Goal: Transaction & Acquisition: Book appointment/travel/reservation

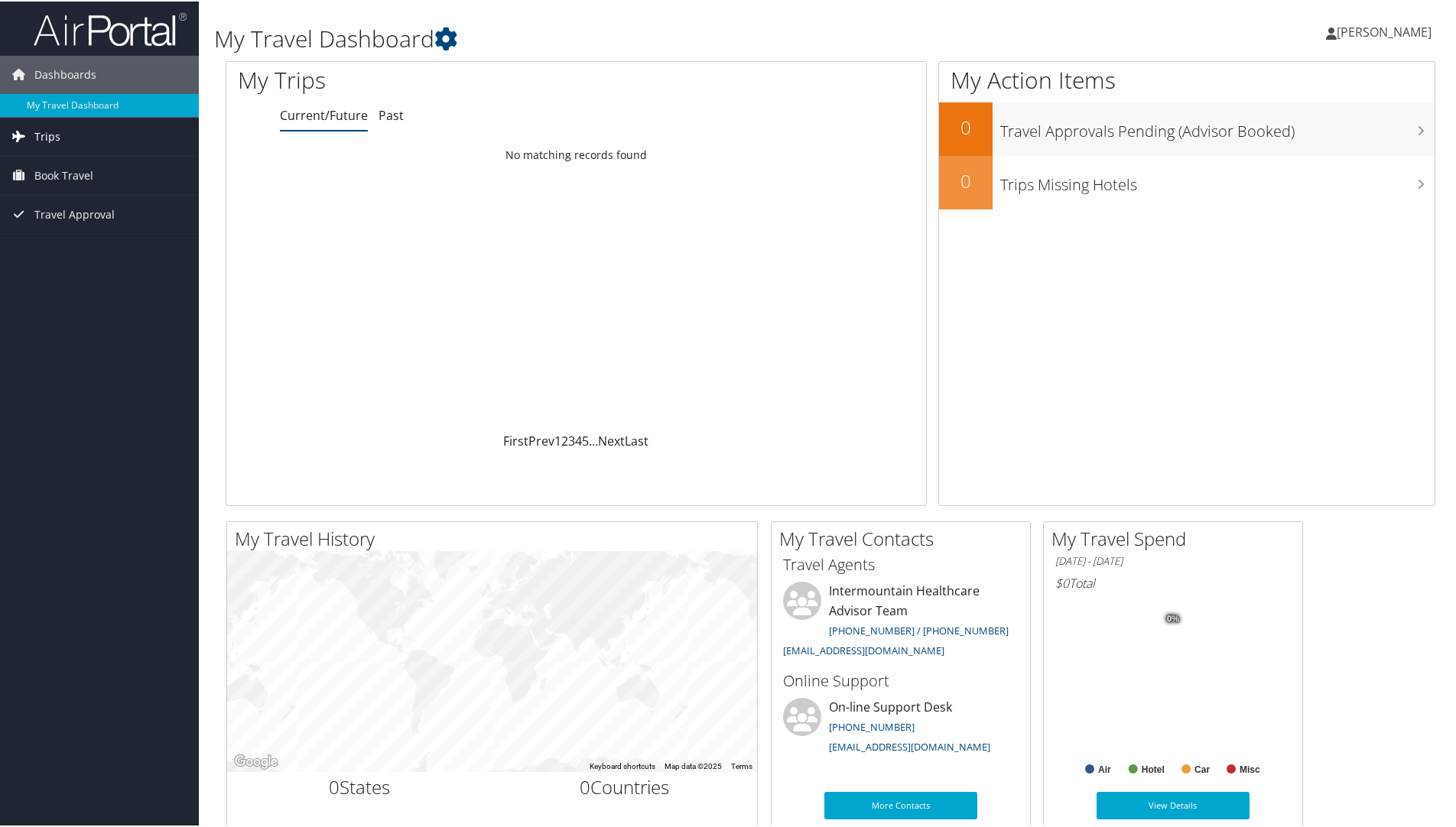
click at [47, 136] on span "Trips" at bounding box center [47, 135] width 26 height 38
click at [71, 245] on span "Book Travel" at bounding box center [63, 242] width 59 height 38
click at [100, 276] on link "Agent Booking Request" at bounding box center [99, 273] width 199 height 23
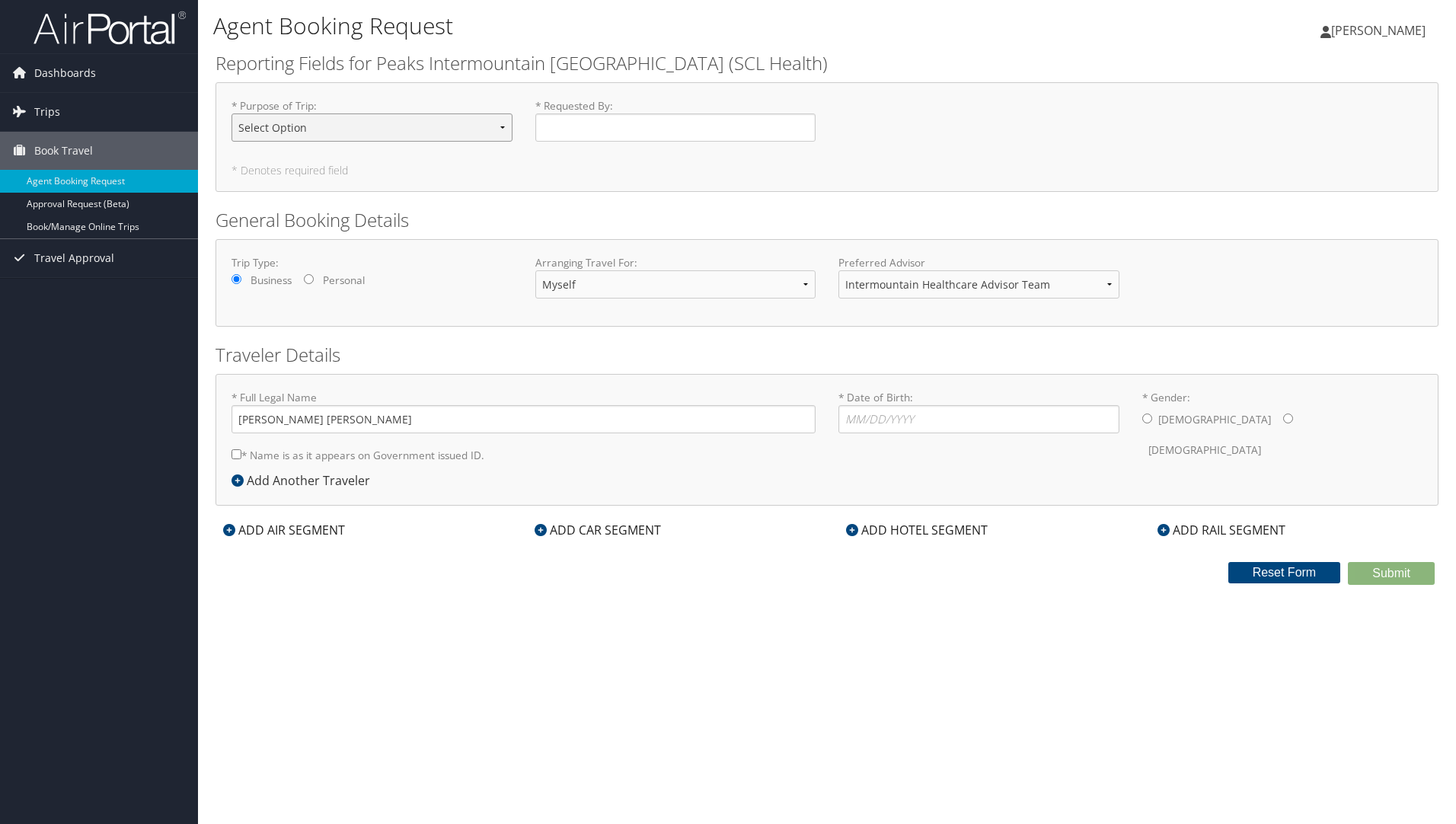
click at [462, 126] on select "Select Option 3rd Party Reimbursable Business CME Conf or Education Groups Pers…" at bounding box center [372, 127] width 281 height 28
select select "Business"
click at [232, 113] on select "Select Option 3rd Party Reimbursable Business CME Conf or Education Groups Pers…" at bounding box center [372, 127] width 281 height 28
click at [636, 131] on input "* Requested By : Required" at bounding box center [675, 127] width 281 height 28
type input "[PERSON_NAME]"
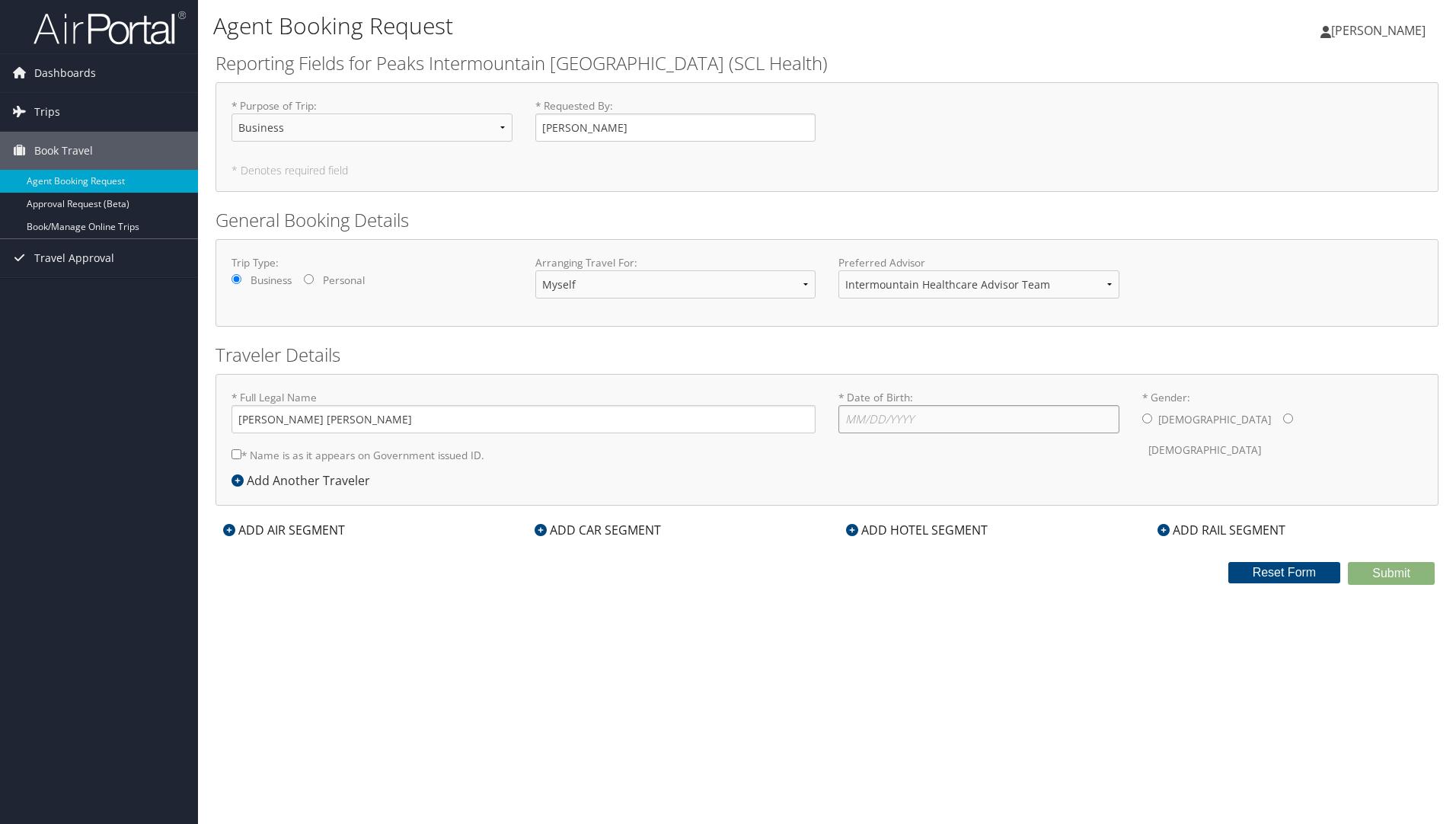
click at [927, 417] on input "* Date of Birth: Invalid Date" at bounding box center [978, 418] width 281 height 28
type input "[DATE]"
click at [1283, 417] on input "* Gender: [DEMOGRAPHIC_DATA] [DEMOGRAPHIC_DATA]" at bounding box center [1288, 418] width 10 height 10
radio input "true"
click at [227, 453] on div "* Full Legal Name [PERSON_NAME] [PERSON_NAME] * Name is as it appears on Govern…" at bounding box center [523, 431] width 606 height 81
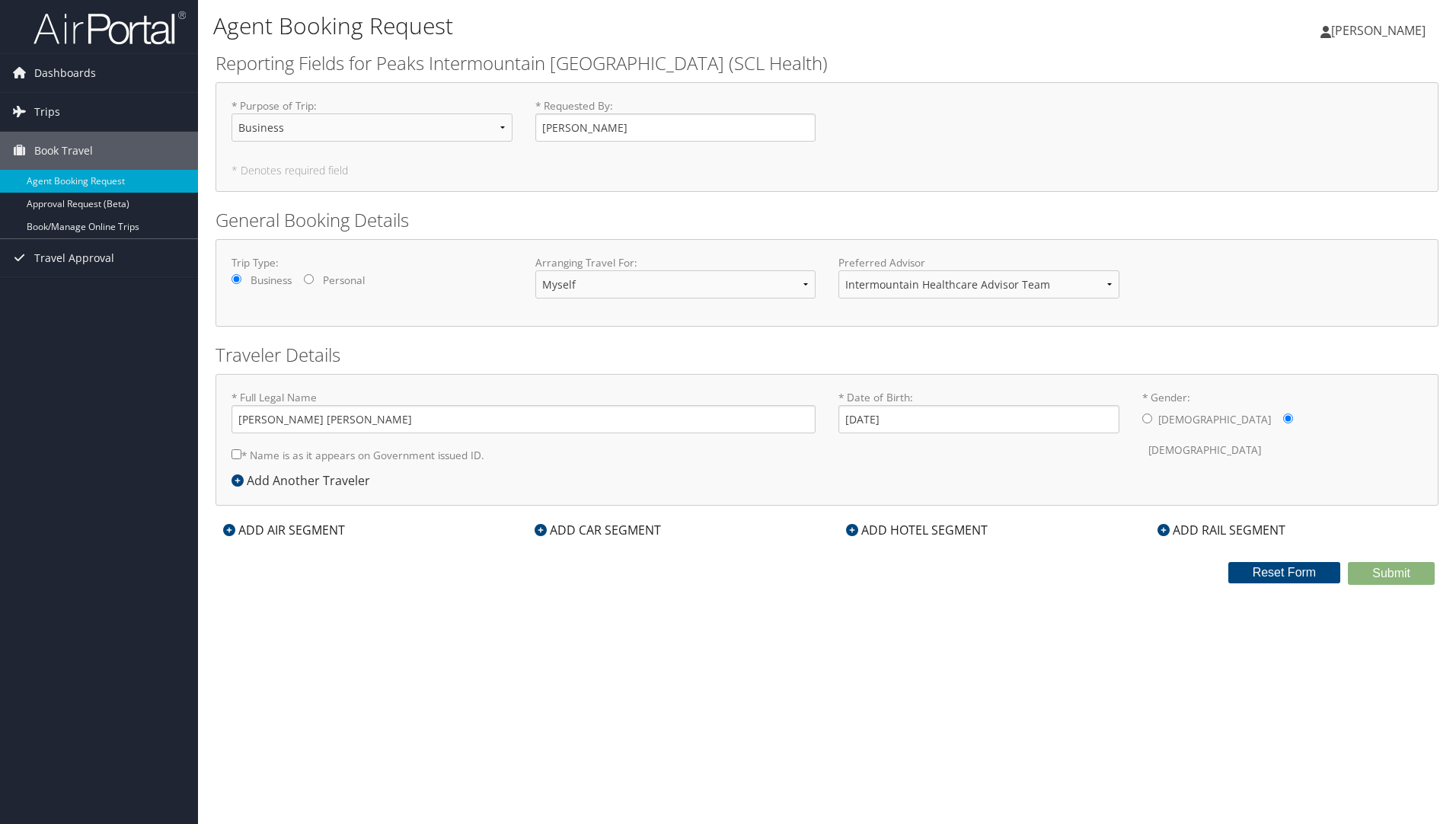
click at [236, 453] on input "* Name is as it appears on Government issued ID." at bounding box center [237, 454] width 10 height 10
checkbox input "true"
click at [338, 126] on select "Select Option 3rd Party Reimbursable Business CME Conf or Education Groups Pers…" at bounding box center [372, 127] width 281 height 28
click at [546, 531] on icon at bounding box center [540, 529] width 13 height 13
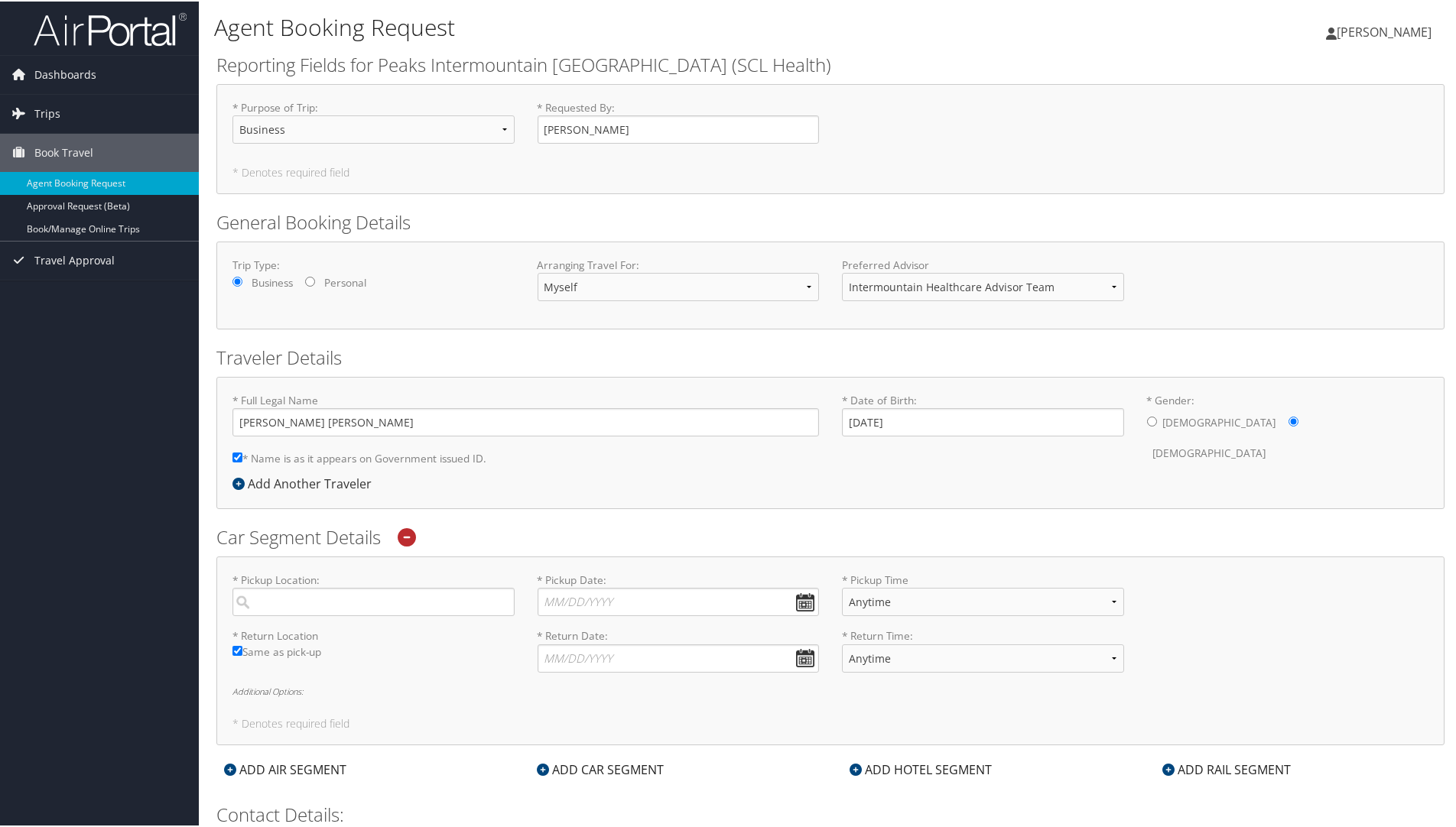
click at [230, 773] on icon at bounding box center [230, 768] width 13 height 13
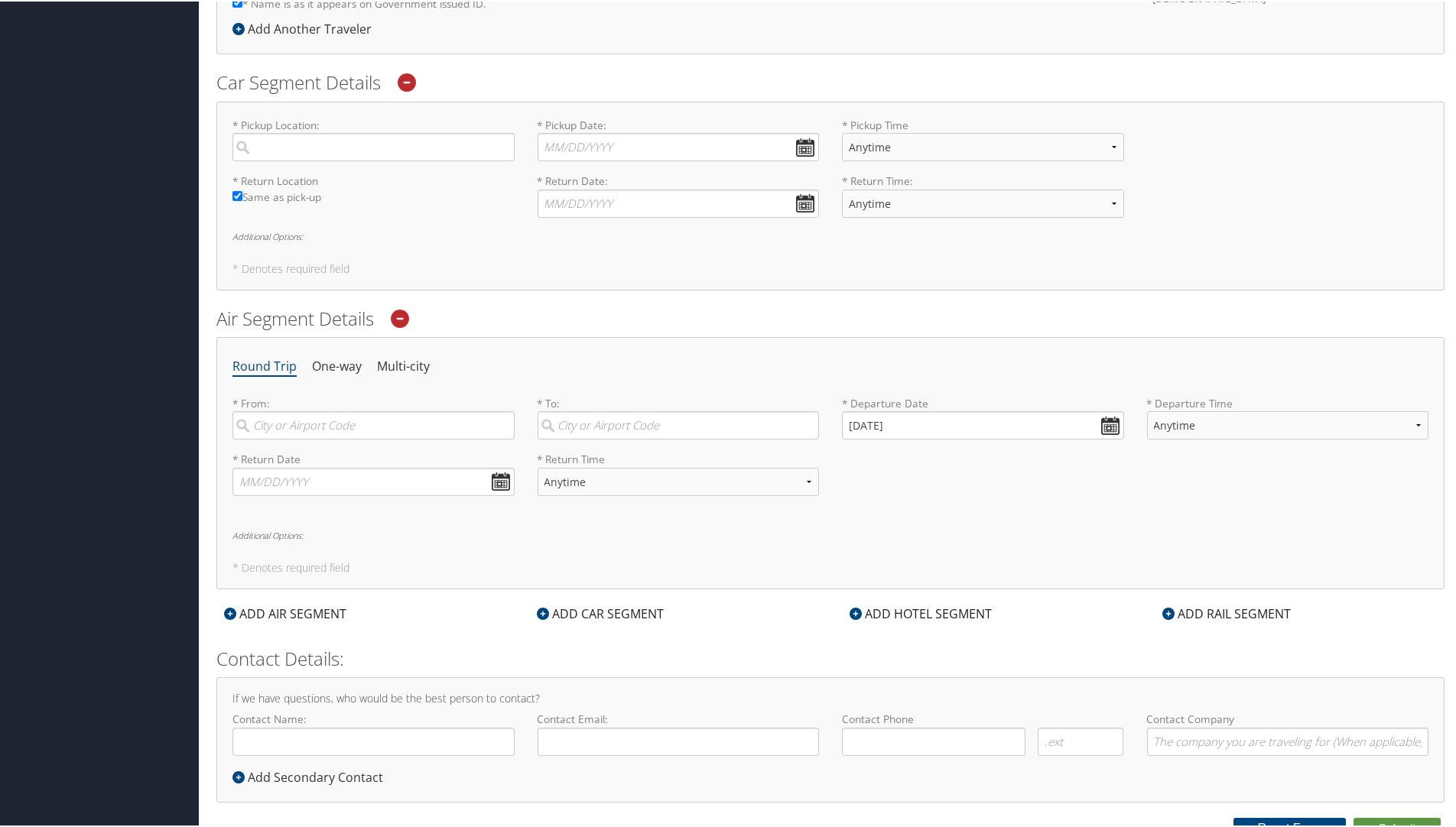
scroll to position [459, 0]
click at [294, 431] on input "search" at bounding box center [373, 420] width 282 height 28
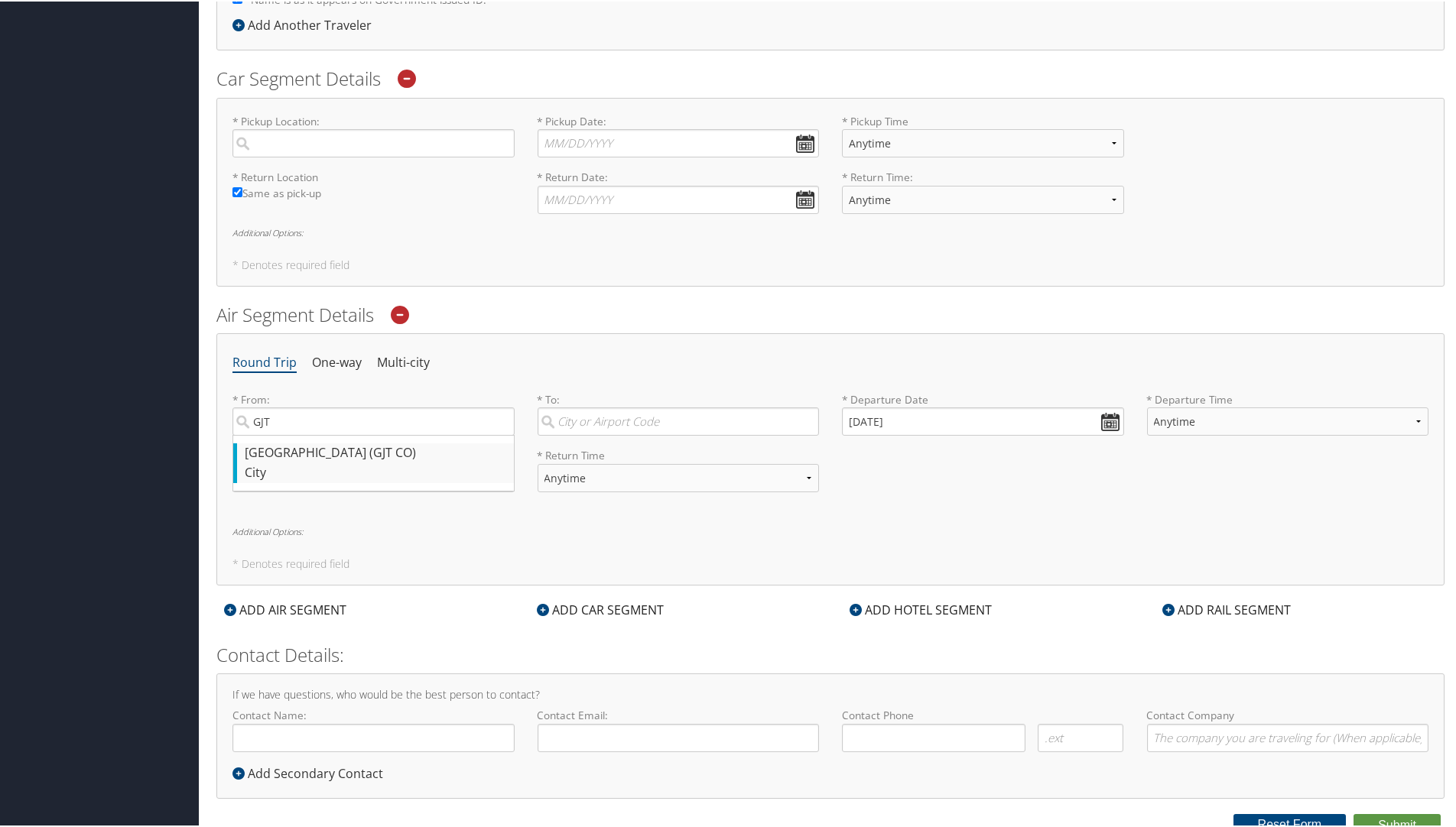
click at [359, 455] on div "[GEOGRAPHIC_DATA] (GJT CO)" at bounding box center [375, 452] width 262 height 19
click at [359, 434] on input "GJT" at bounding box center [373, 420] width 282 height 28
type input "[GEOGRAPHIC_DATA] (GJT CO)"
click at [594, 428] on input "search" at bounding box center [678, 420] width 282 height 28
click at [595, 450] on div "[GEOGRAPHIC_DATA] (SLC [US_STATE])" at bounding box center [681, 452] width 262 height 19
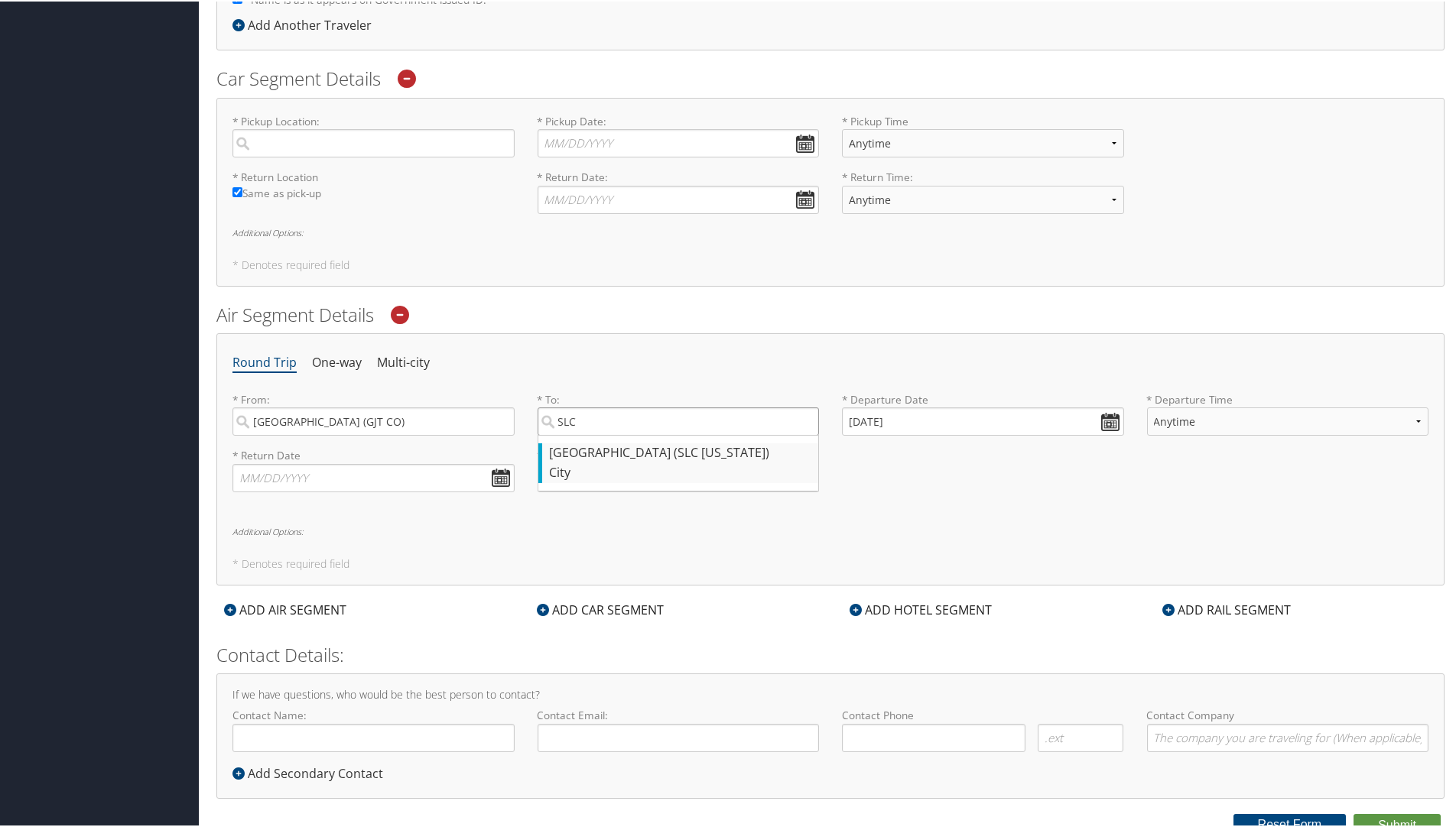
click at [595, 434] on input "SLC" at bounding box center [678, 420] width 282 height 28
type input "[GEOGRAPHIC_DATA] (SLC [US_STATE])"
click at [1108, 419] on input "[DATE]" at bounding box center [983, 420] width 282 height 28
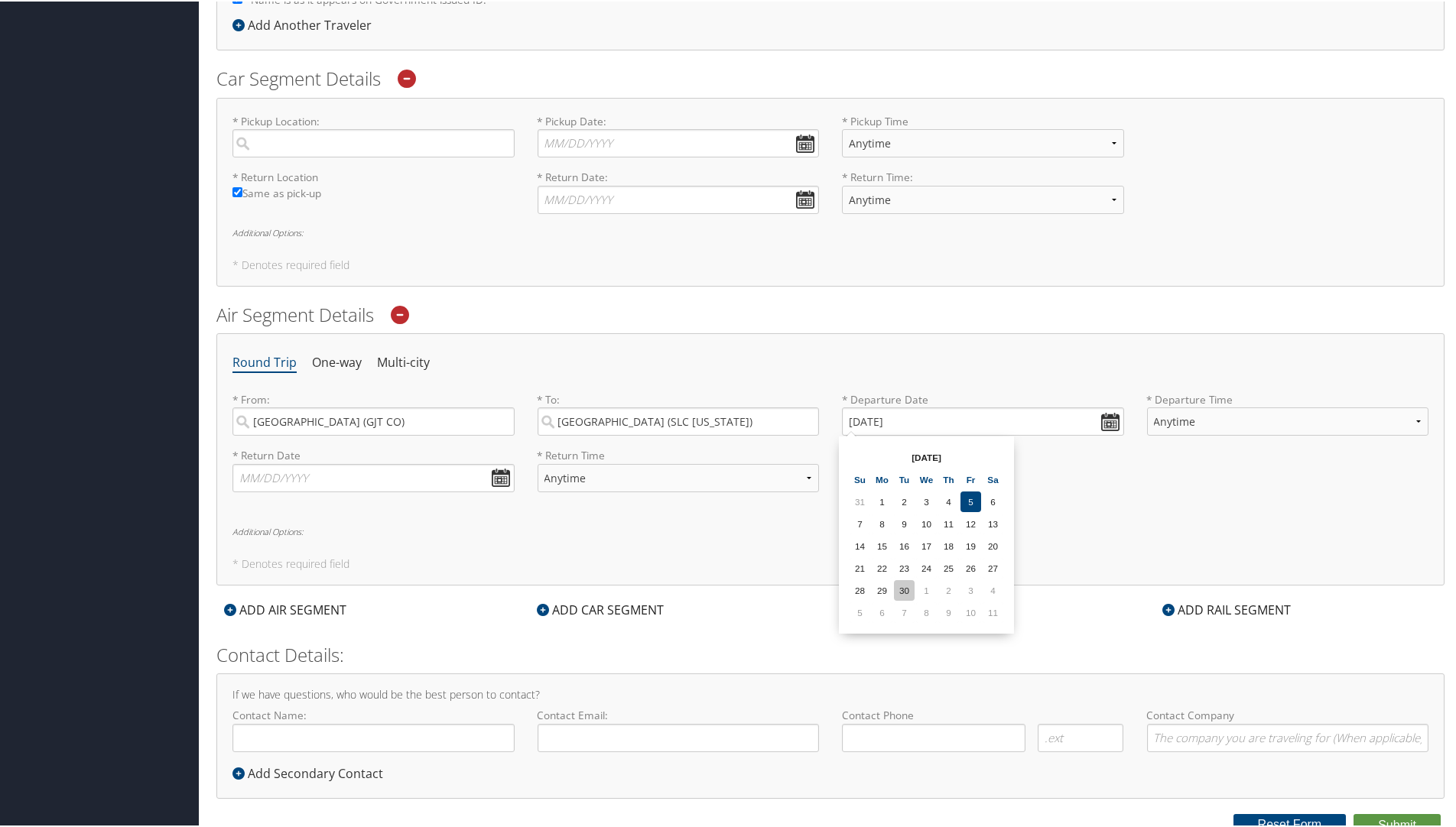
click at [902, 588] on td "30" at bounding box center [904, 588] width 20 height 20
type input "[DATE]"
click at [1227, 425] on select "Anytime Early Morning (5AM-7AM) Morning (7AM-12PM) Afternoon (12PM-5PM) Evening…" at bounding box center [1288, 420] width 282 height 28
click at [501, 476] on input "text" at bounding box center [373, 476] width 282 height 28
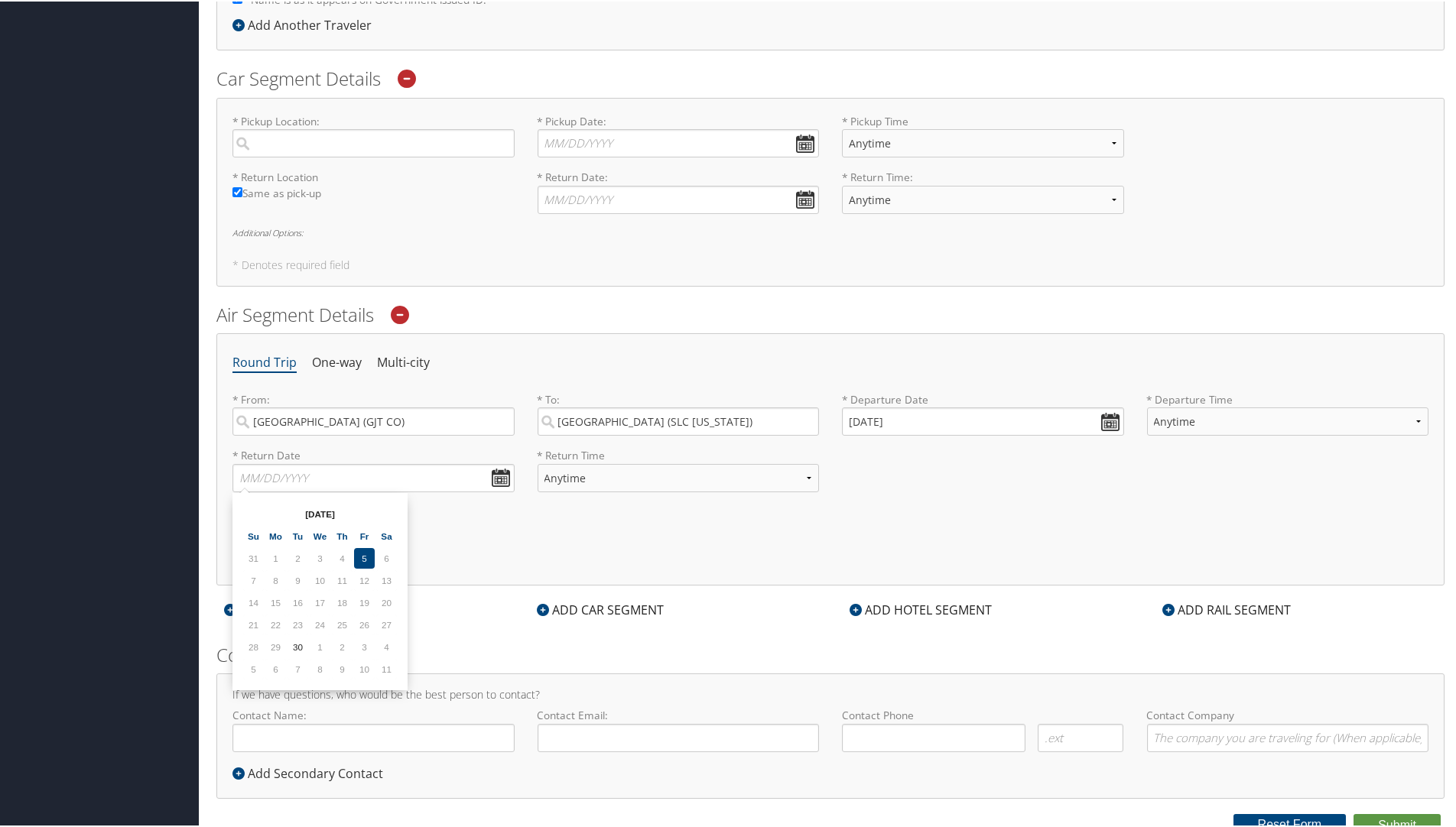
click at [365, 557] on td "5" at bounding box center [364, 557] width 20 height 20
click at [494, 475] on input "text" at bounding box center [373, 476] width 282 height 28
click at [356, 558] on td "5" at bounding box center [364, 557] width 20 height 20
click at [365, 646] on td "3" at bounding box center [364, 645] width 20 height 20
type input "[DATE]"
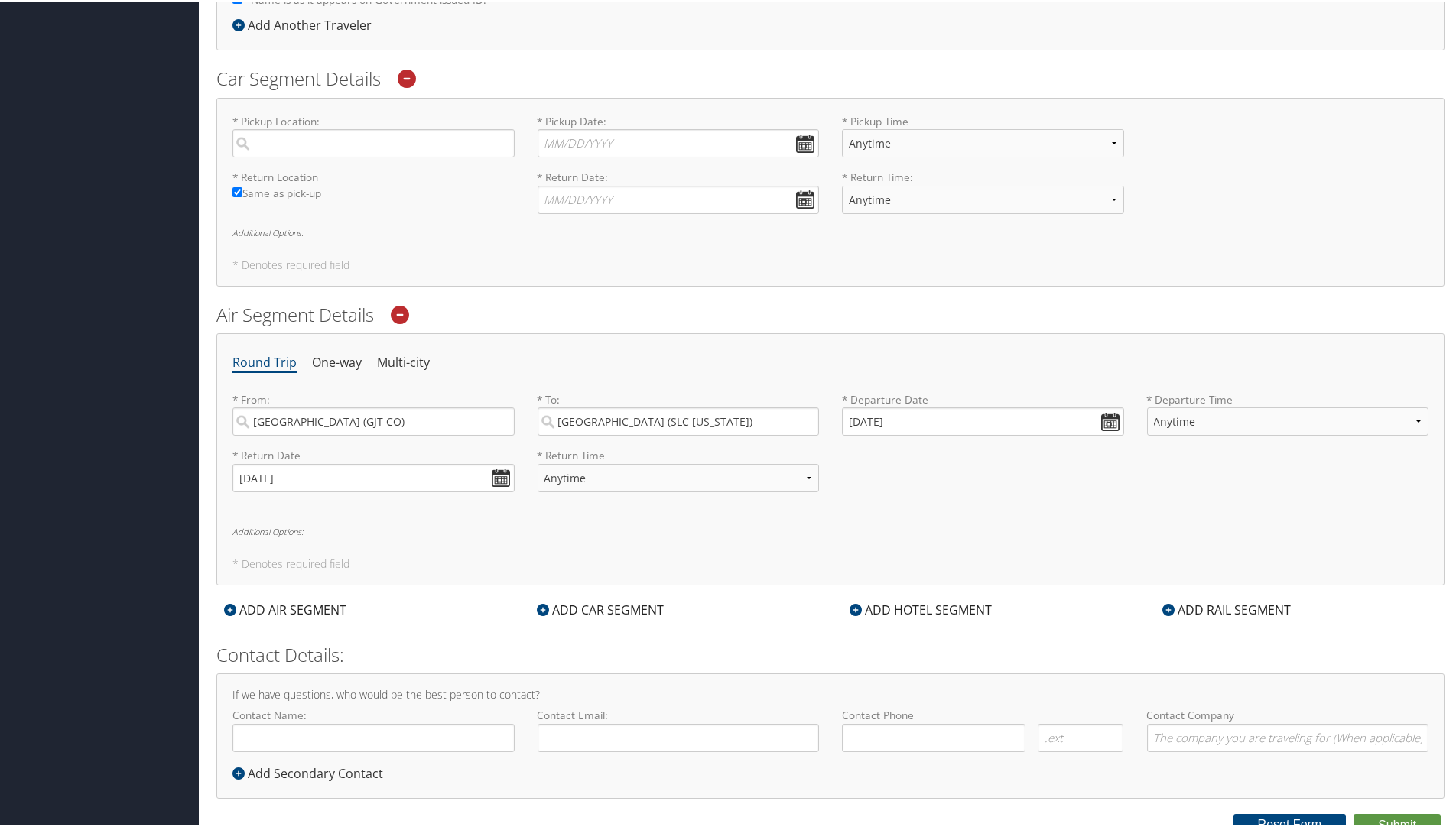
scroll to position [467, 0]
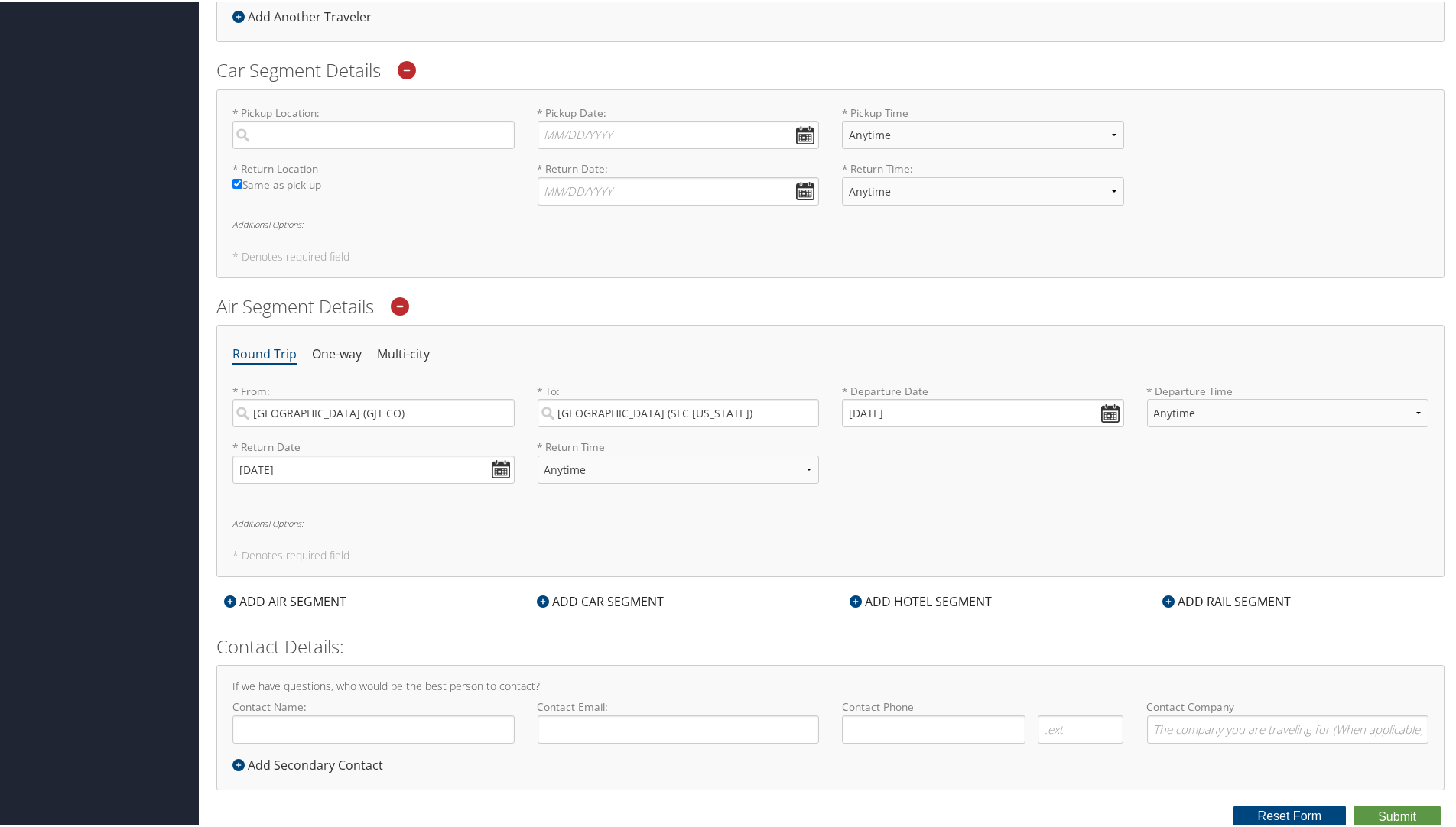
click at [588, 523] on h6 "Additional Options:" at bounding box center [830, 522] width 1196 height 9
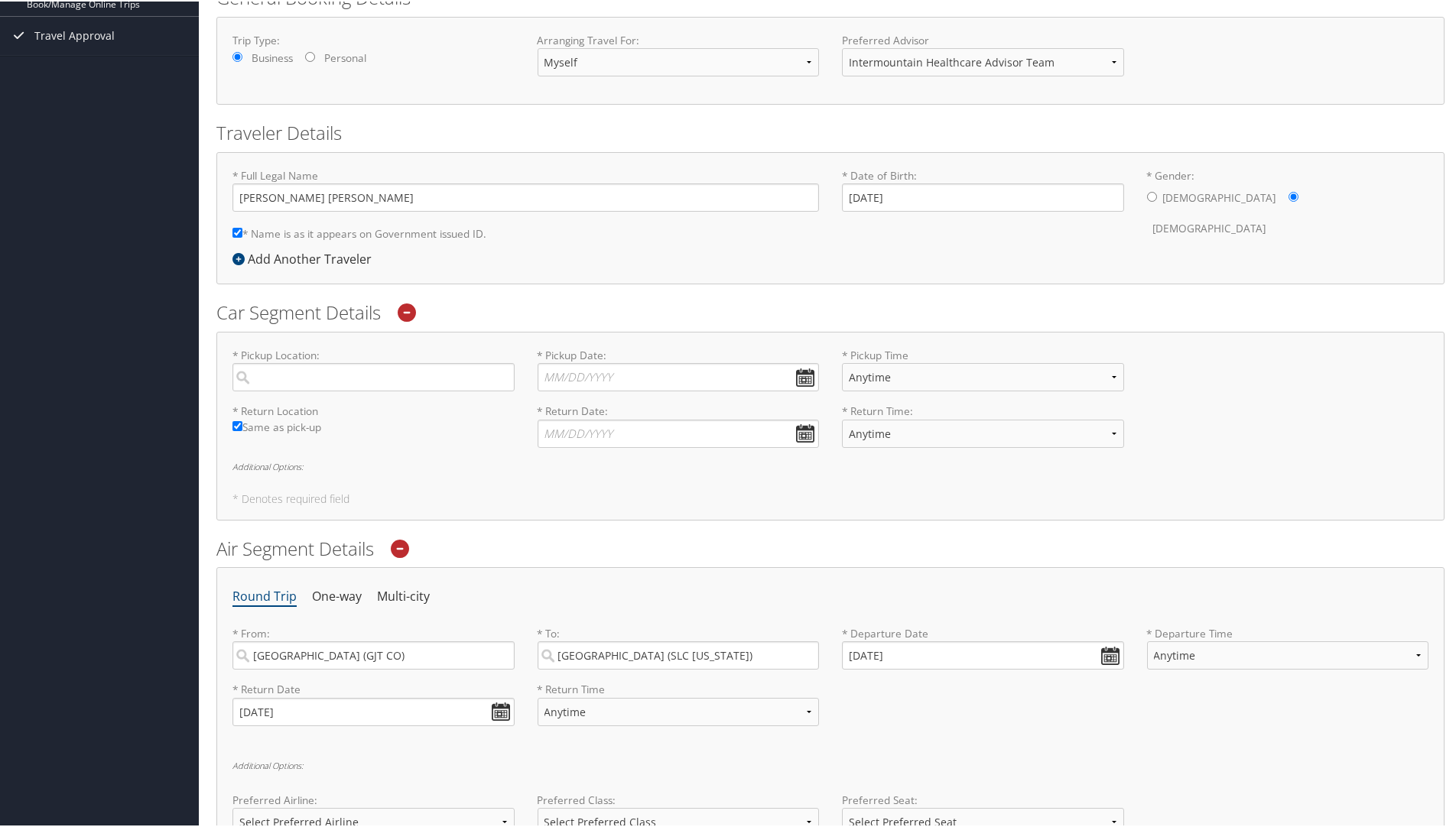
scroll to position [198, 0]
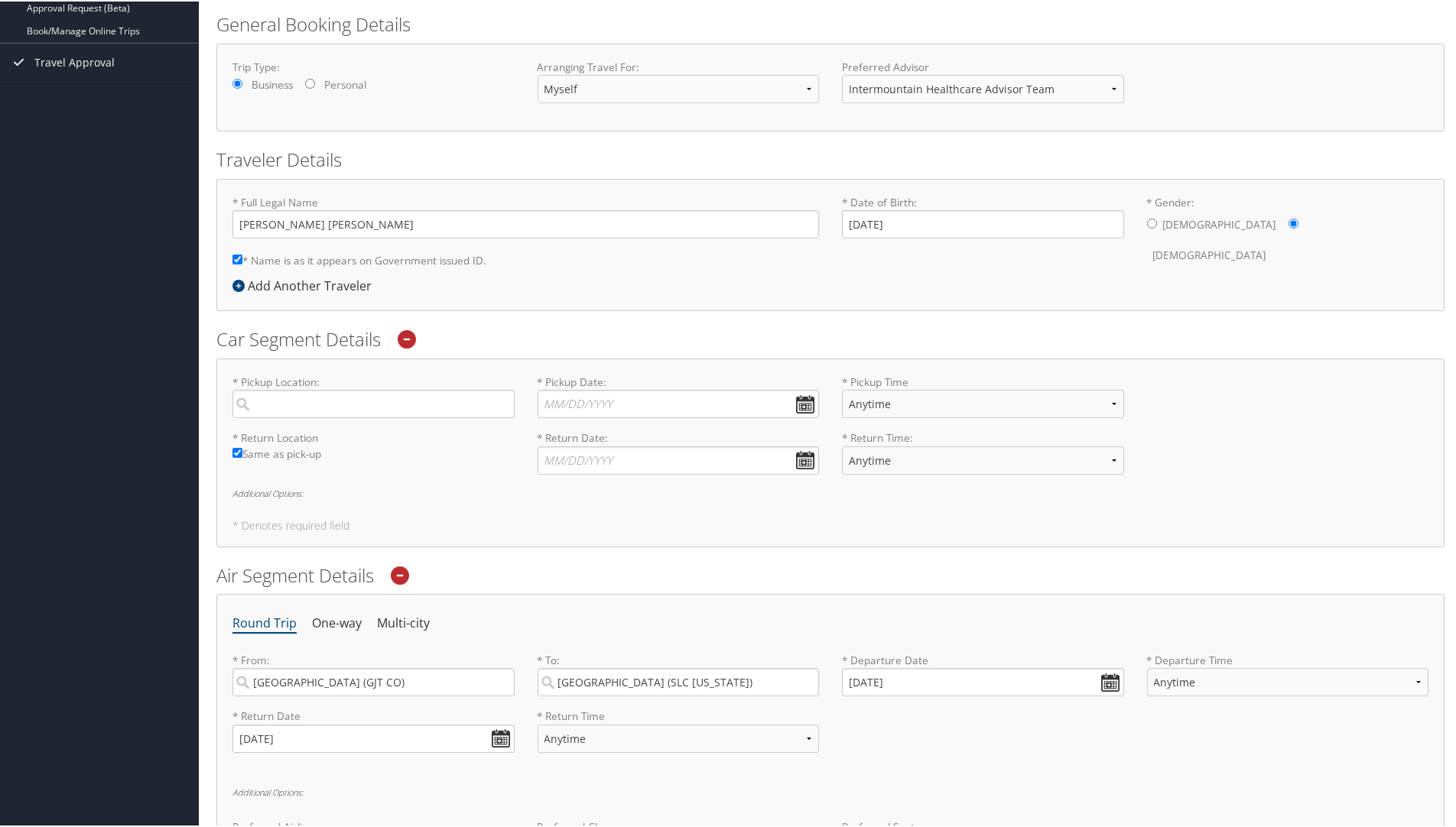
click at [306, 425] on div "* Pickup Location: Required" at bounding box center [373, 401] width 306 height 56
click at [307, 408] on input "search" at bounding box center [373, 402] width 282 height 28
click at [314, 451] on div "City" at bounding box center [375, 454] width 262 height 19
click at [314, 417] on input "SLC" at bounding box center [373, 402] width 282 height 28
type input "[GEOGRAPHIC_DATA]"
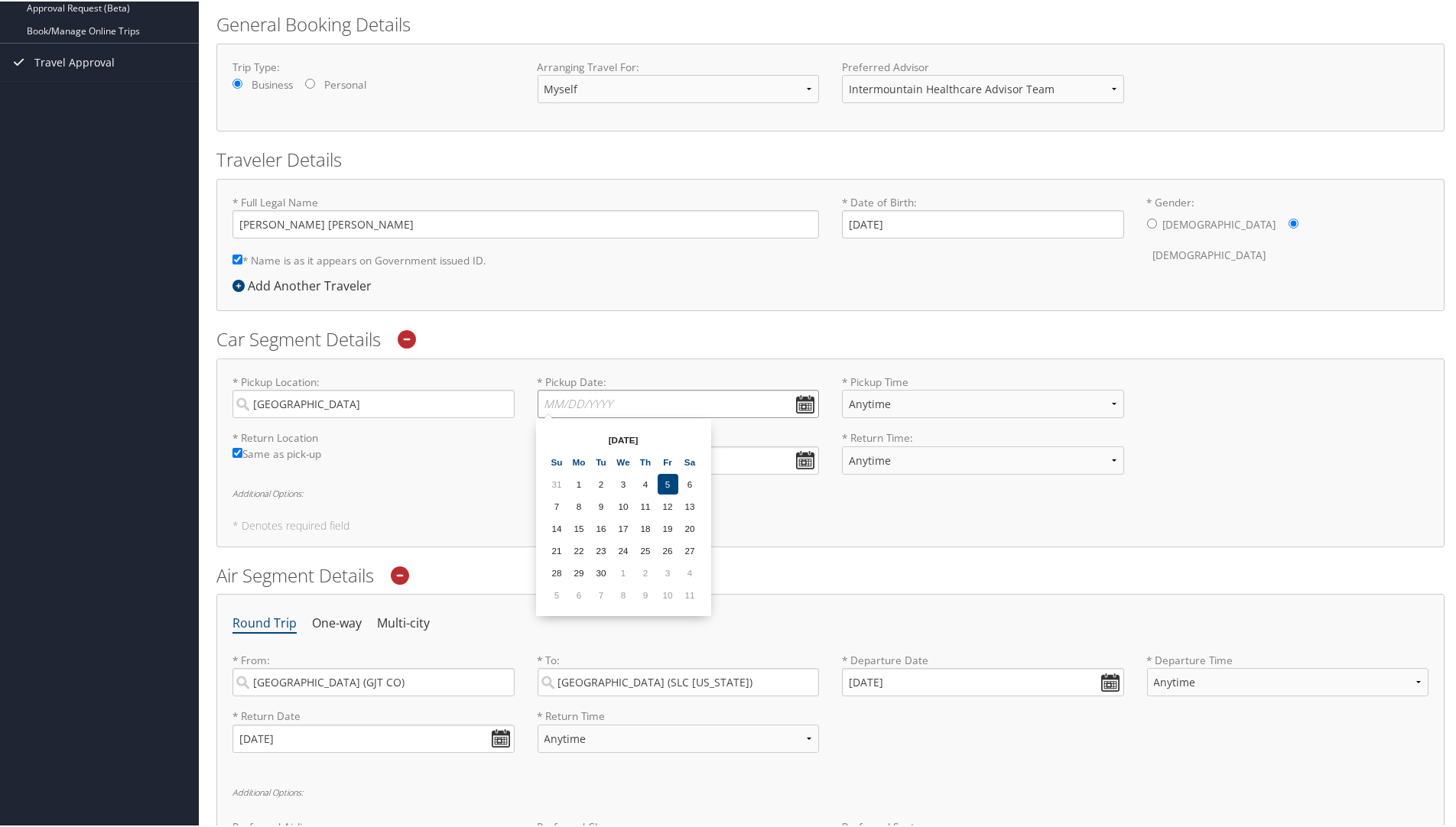
click at [803, 397] on input "* Pickup Date: Dates must be valid" at bounding box center [678, 402] width 282 height 28
click at [601, 572] on td "30" at bounding box center [600, 571] width 20 height 20
type input "[DATE]"
click at [805, 464] on input "* Return Date: Dates must be valid" at bounding box center [678, 459] width 282 height 28
click at [664, 624] on td "3" at bounding box center [667, 627] width 20 height 20
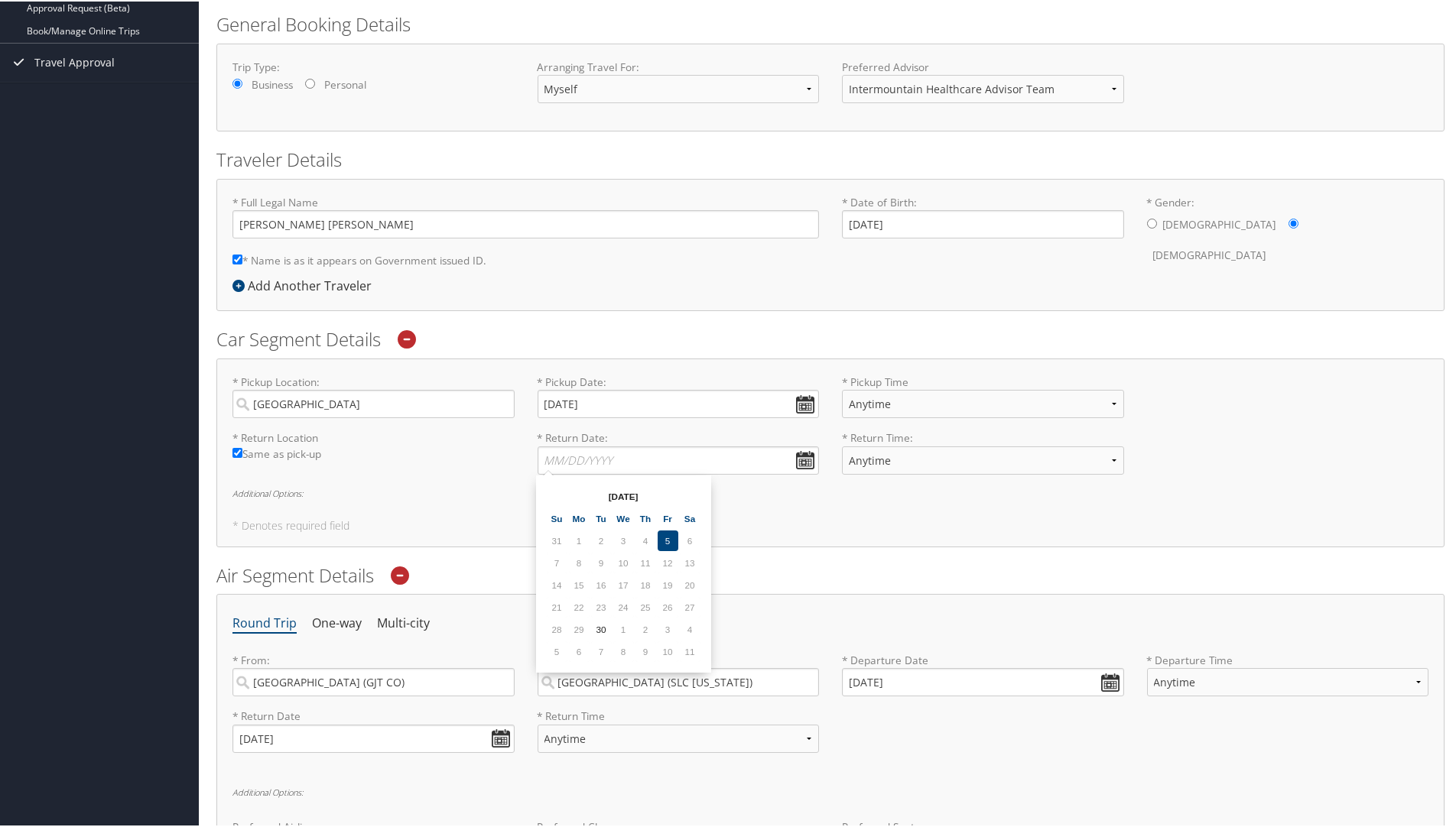
type input "[DATE]"
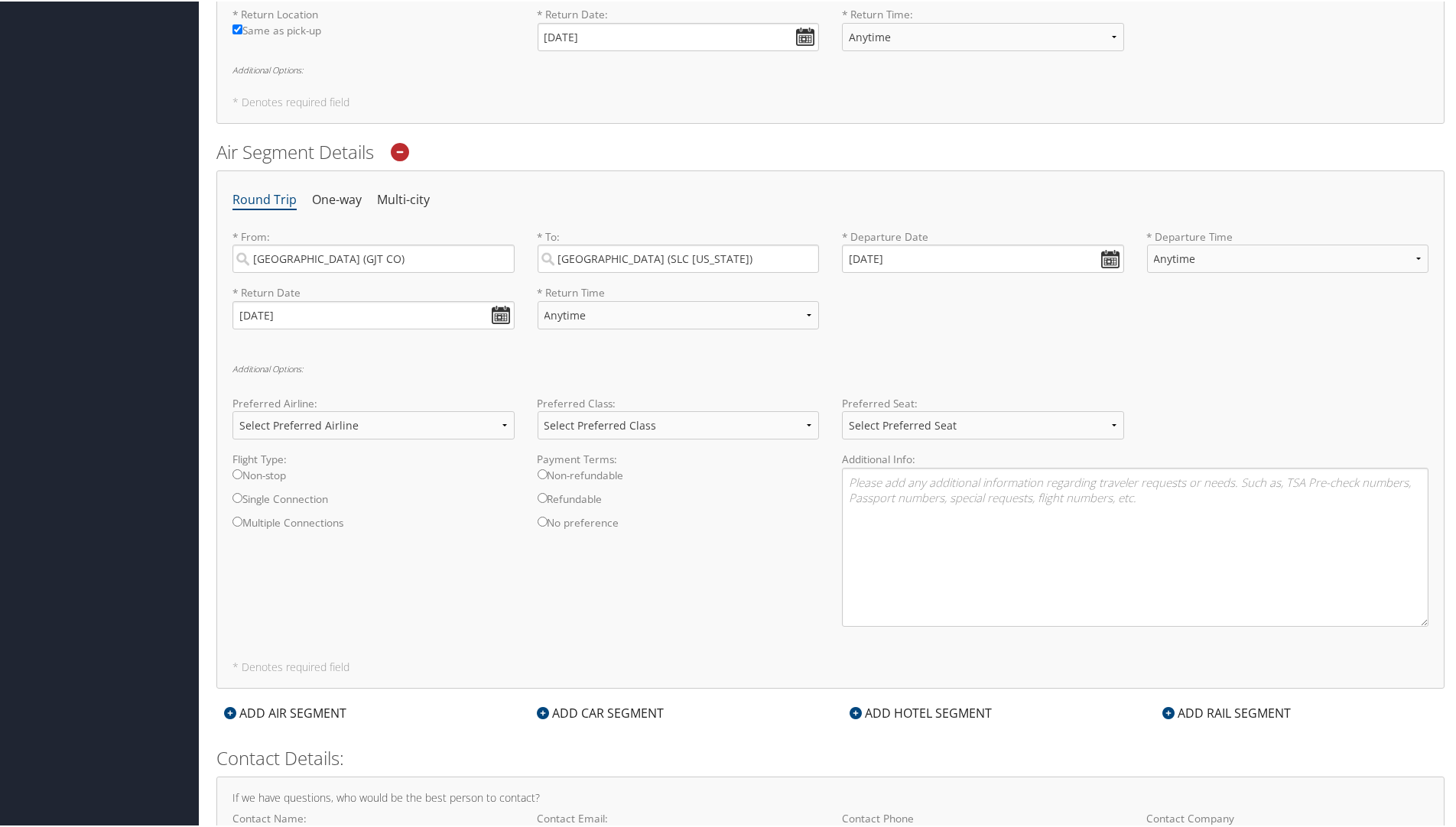
scroll to position [733, 0]
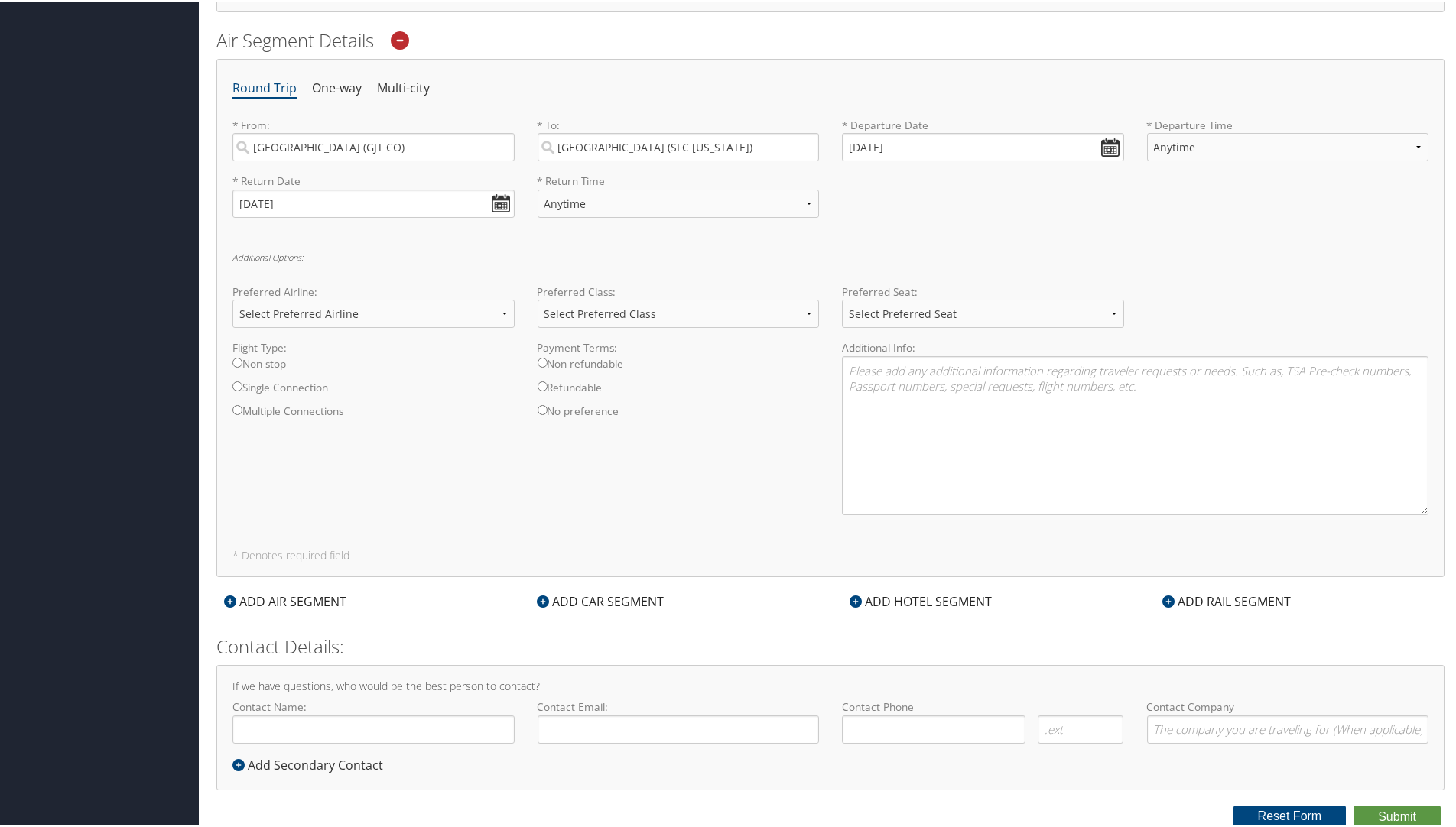
click at [952, 602] on div "ADD HOTEL SEGMENT" at bounding box center [921, 599] width 157 height 18
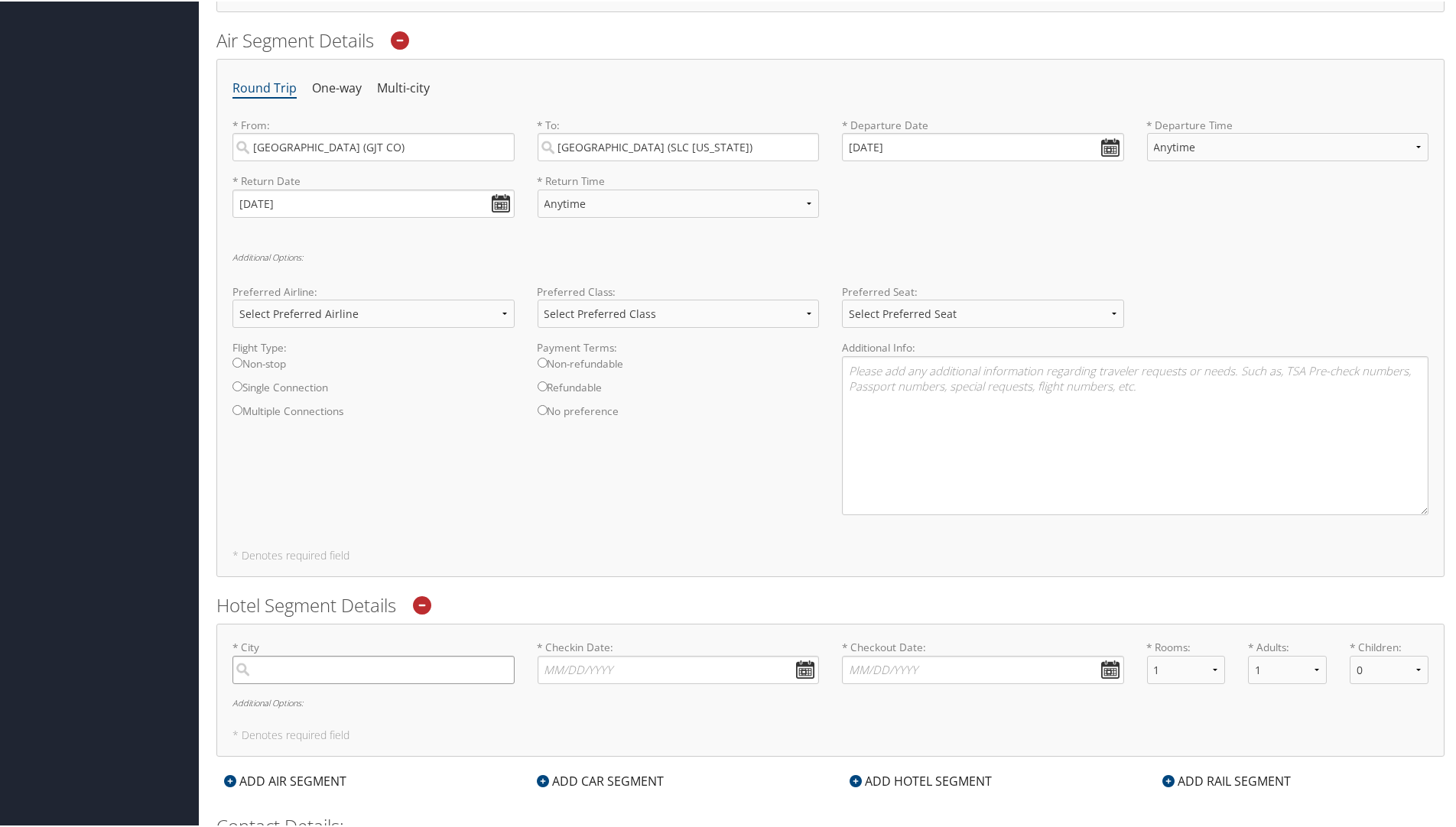
click at [488, 667] on input "search" at bounding box center [373, 668] width 282 height 28
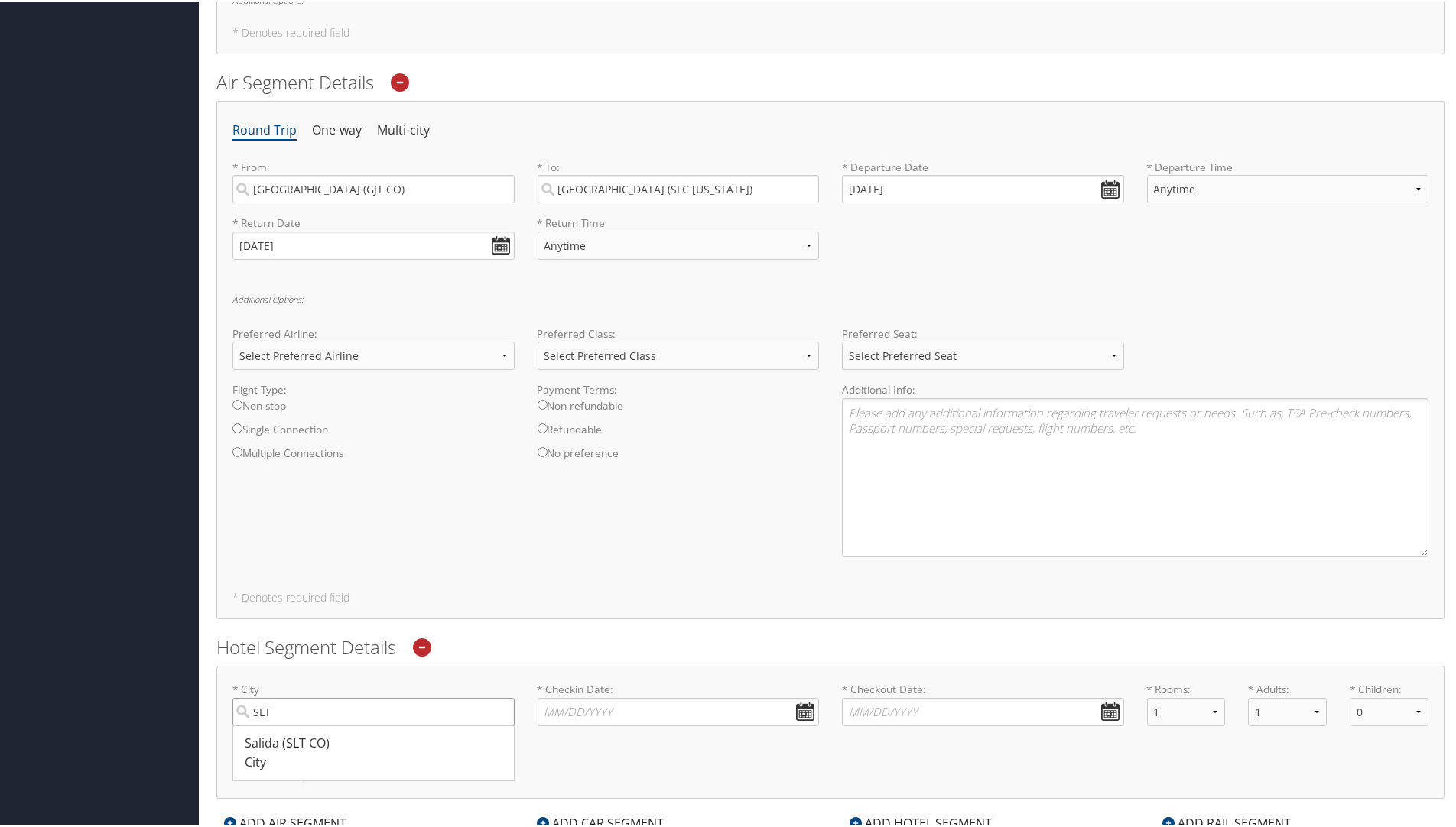
scroll to position [656, 0]
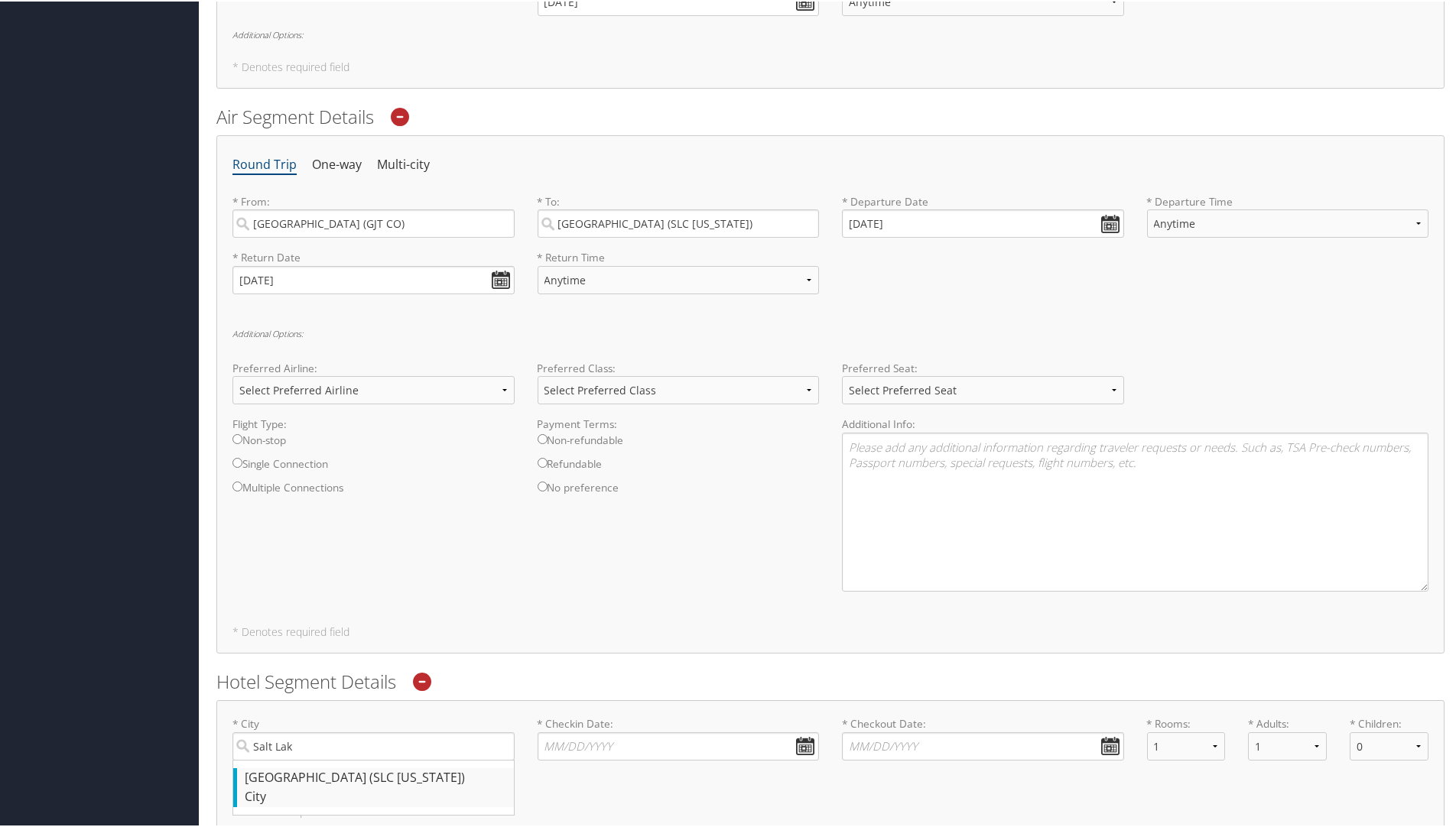
click at [325, 772] on div "[GEOGRAPHIC_DATA] (SLC [US_STATE])" at bounding box center [375, 777] width 262 height 19
click at [325, 759] on input "Salt Lak" at bounding box center [373, 745] width 282 height 28
type input "[GEOGRAPHIC_DATA]"
click at [793, 741] on input "* Checkin Date: Dates must be valid" at bounding box center [678, 745] width 282 height 28
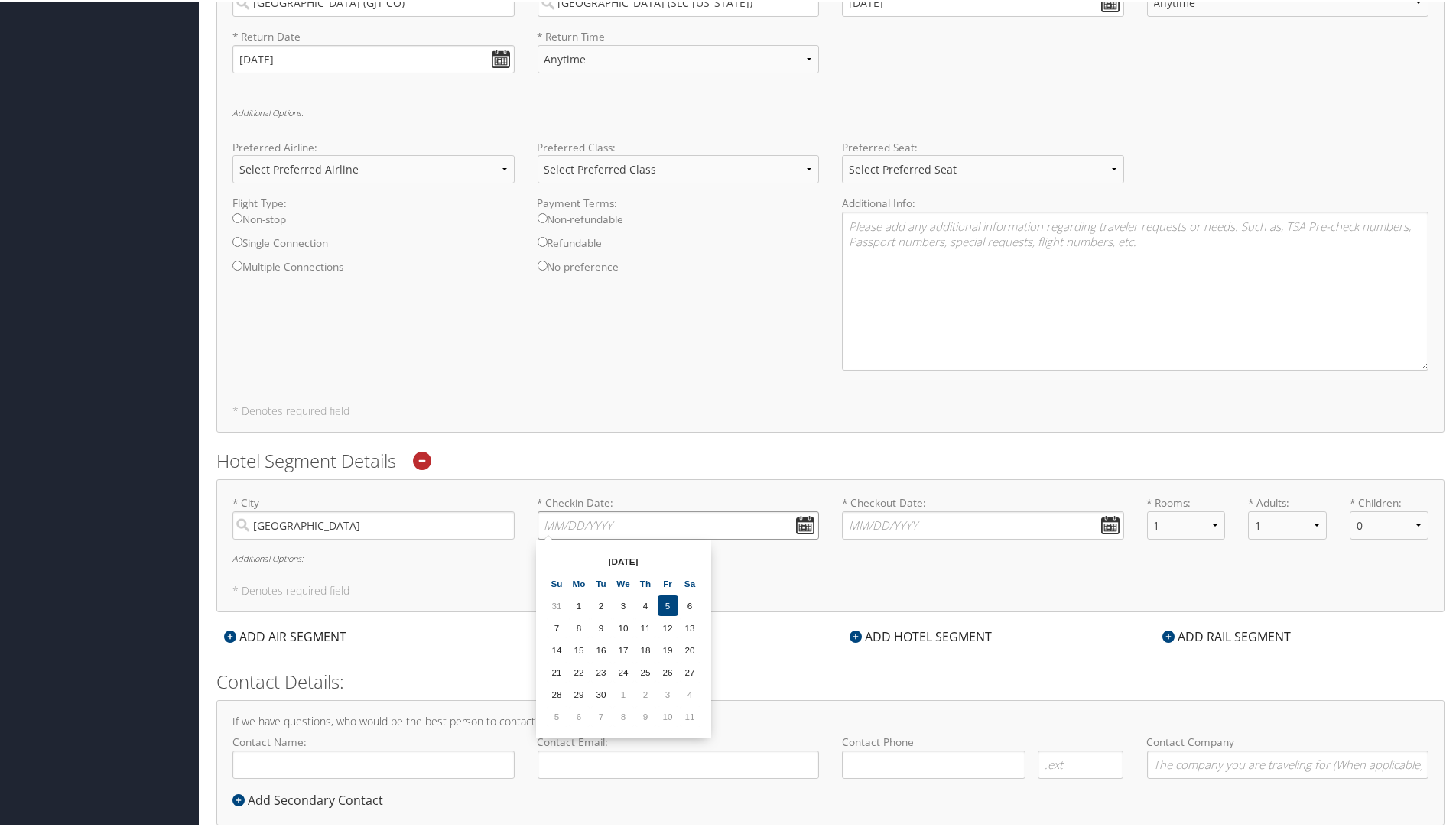
scroll to position [886, 0]
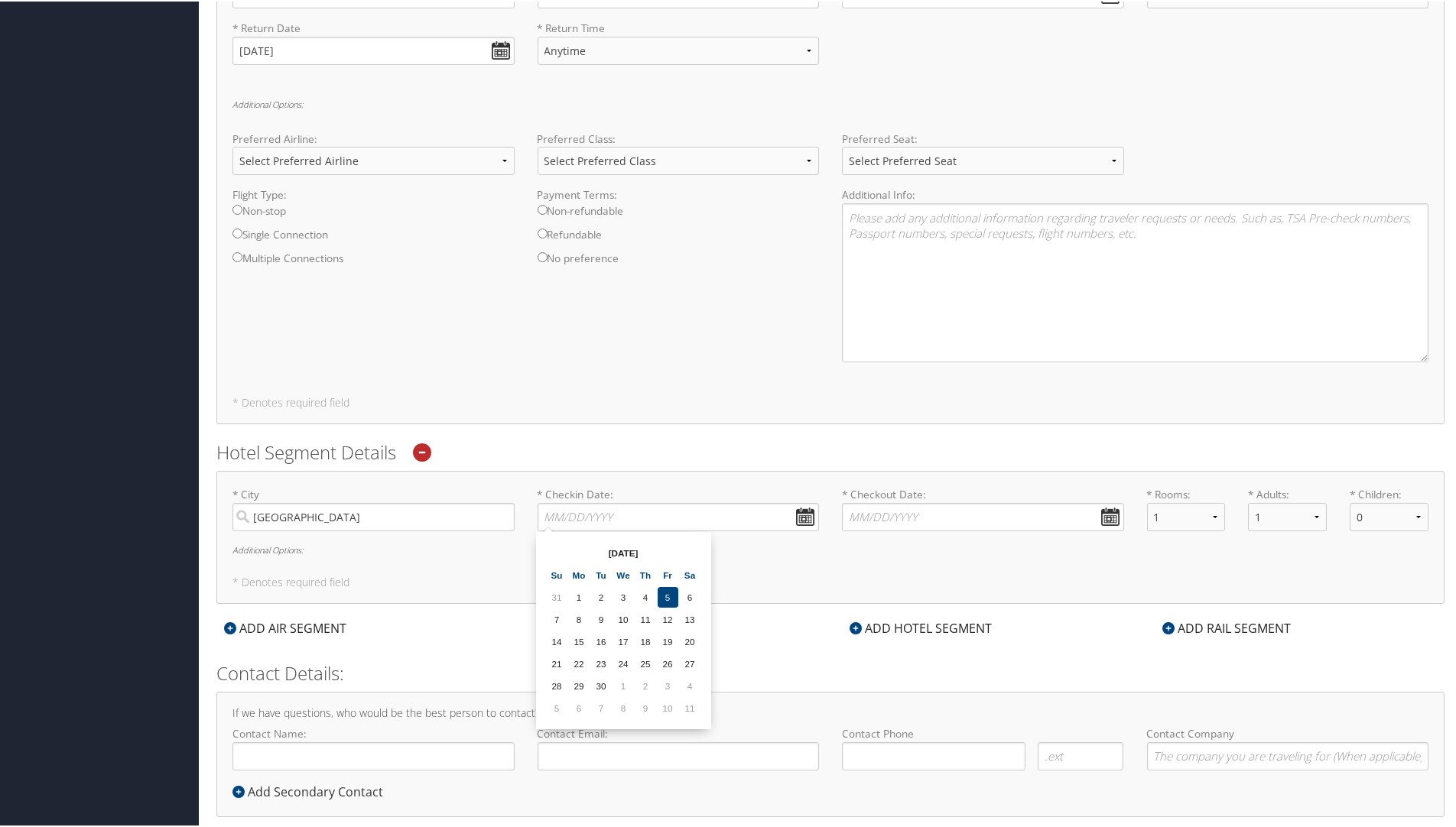
drag, startPoint x: 597, startPoint y: 685, endPoint x: 609, endPoint y: 678, distance: 13.9
click at [597, 684] on td "30" at bounding box center [600, 684] width 20 height 20
type input "[DATE]"
click at [1105, 511] on input "* Checkout Date: Dates must be valid" at bounding box center [983, 515] width 282 height 28
click at [970, 684] on td "3" at bounding box center [970, 684] width 20 height 20
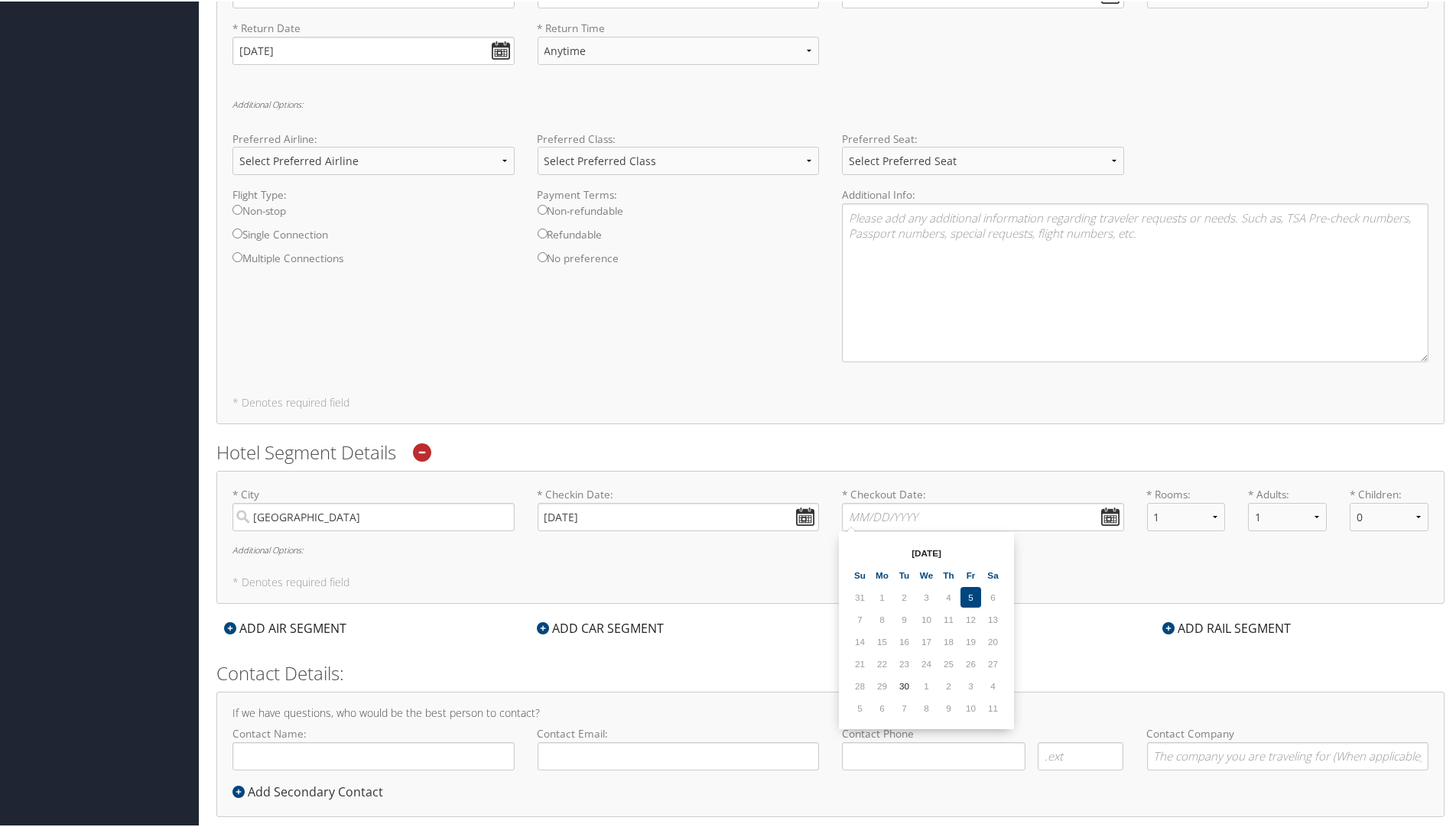
type input "[DATE]"
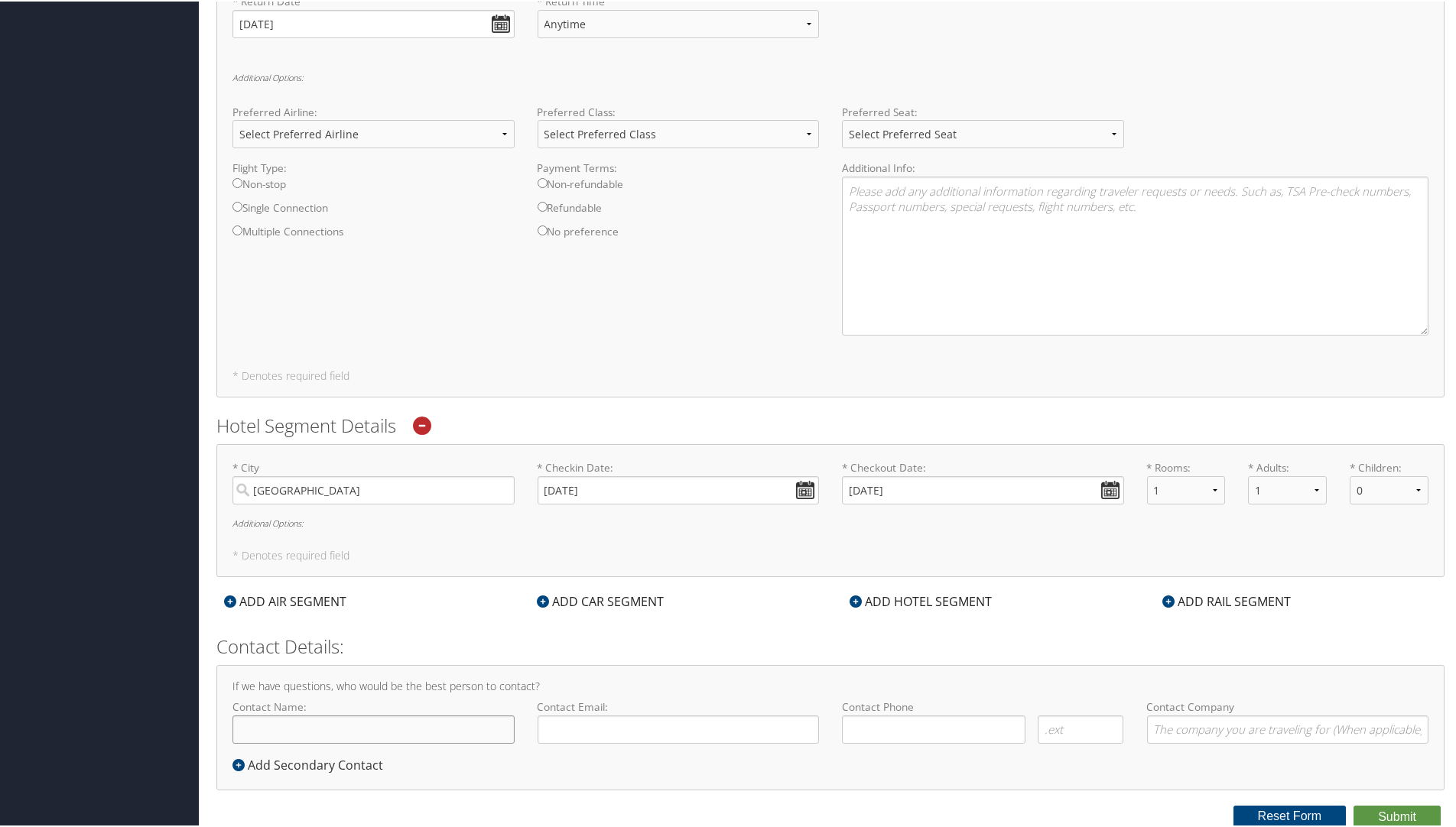
click at [349, 729] on input "Contact Name:" at bounding box center [373, 727] width 282 height 28
type input "[PERSON_NAME] or [PERSON_NAME]"
type input "[PERSON_NAME][EMAIL_ADDRESS][PERSON_NAME][DOMAIN_NAME]"
type input "( ) -"
type input "[GEOGRAPHIC_DATA]"
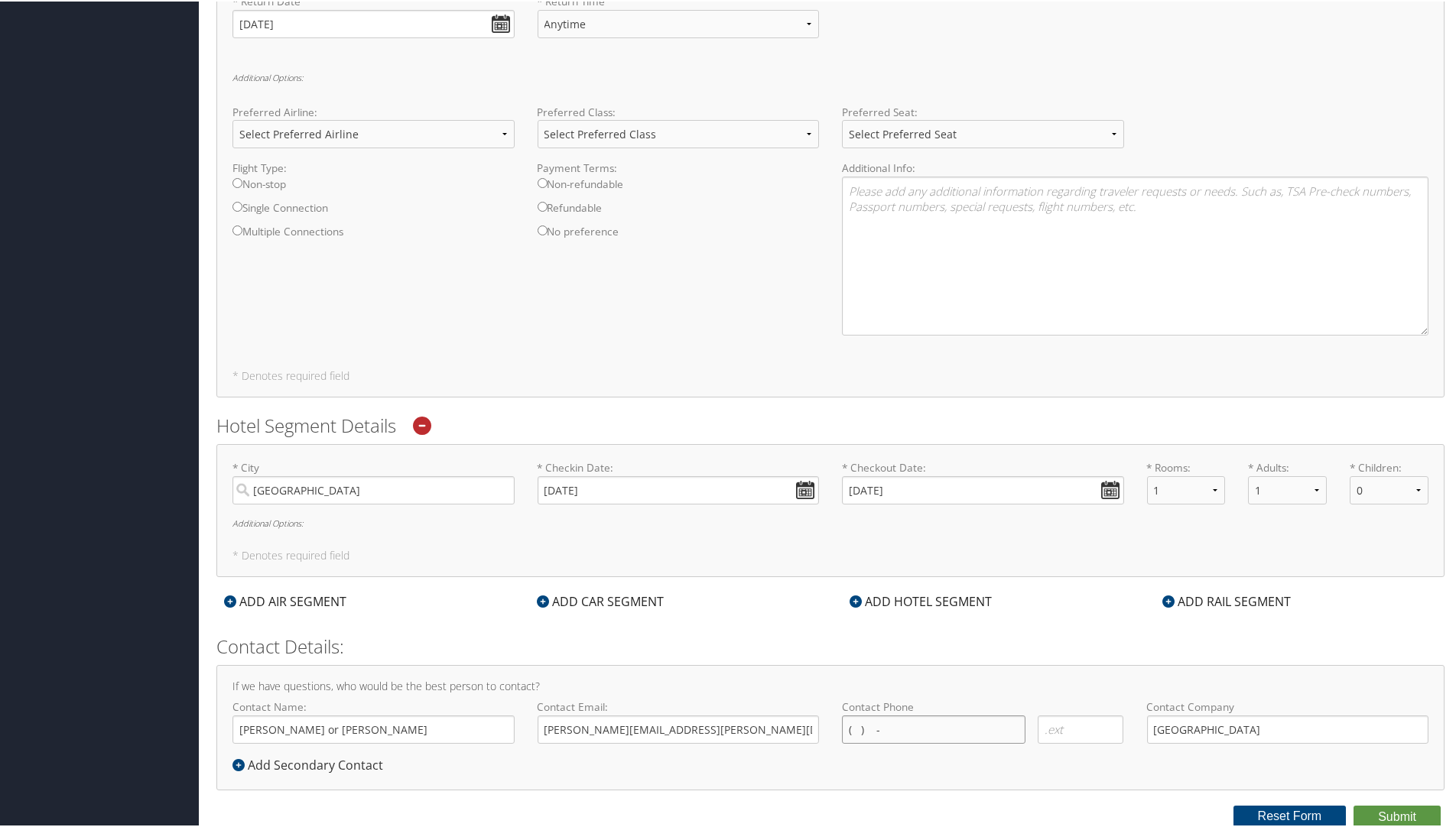
click at [917, 735] on input "( ) -" at bounding box center [933, 727] width 183 height 28
type input "[PHONE_NUMBER]"
click at [1386, 819] on button "Submit" at bounding box center [1398, 815] width 87 height 23
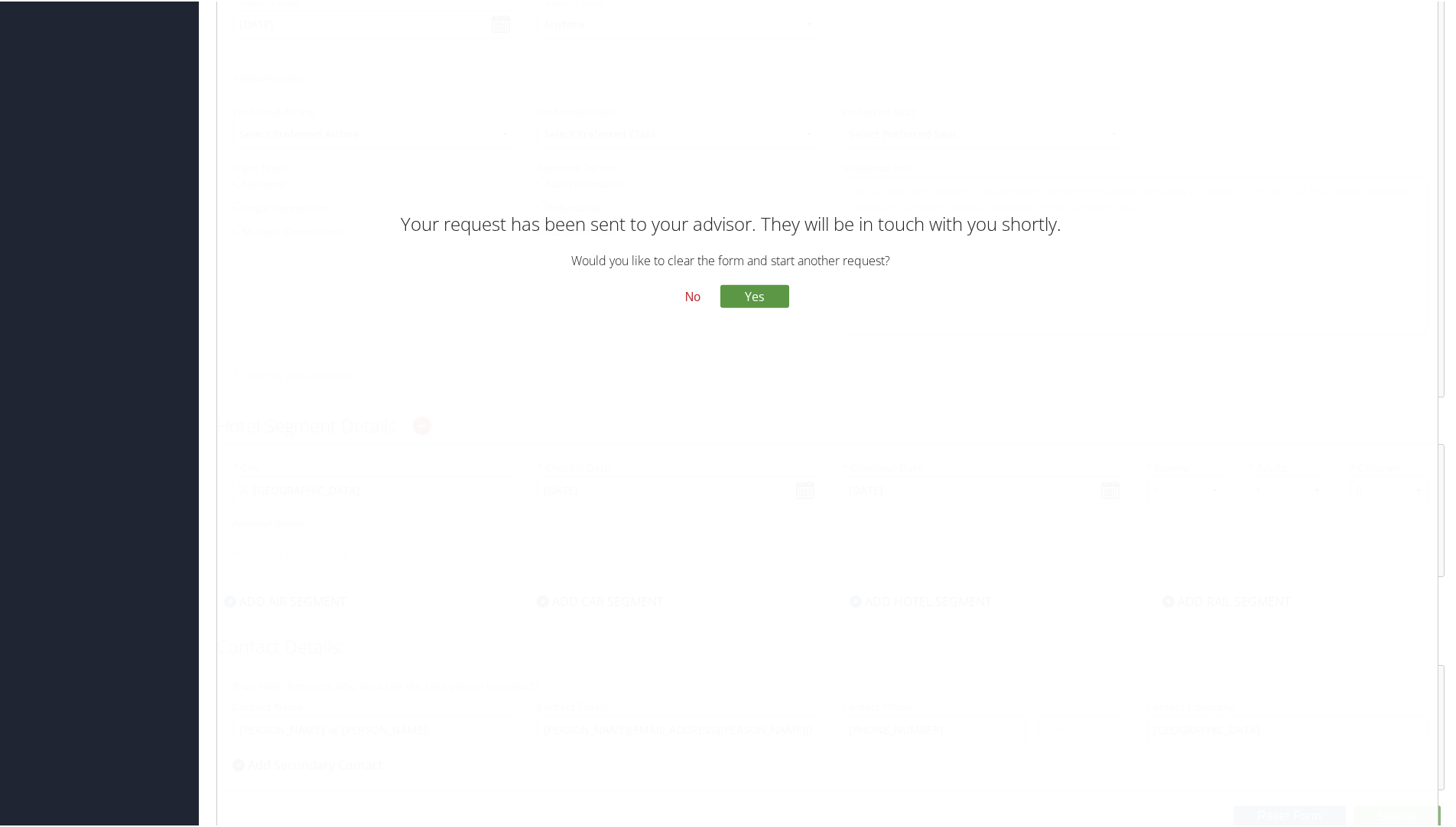
click at [688, 290] on button "No" at bounding box center [693, 296] width 40 height 26
